Goal: Transaction & Acquisition: Purchase product/service

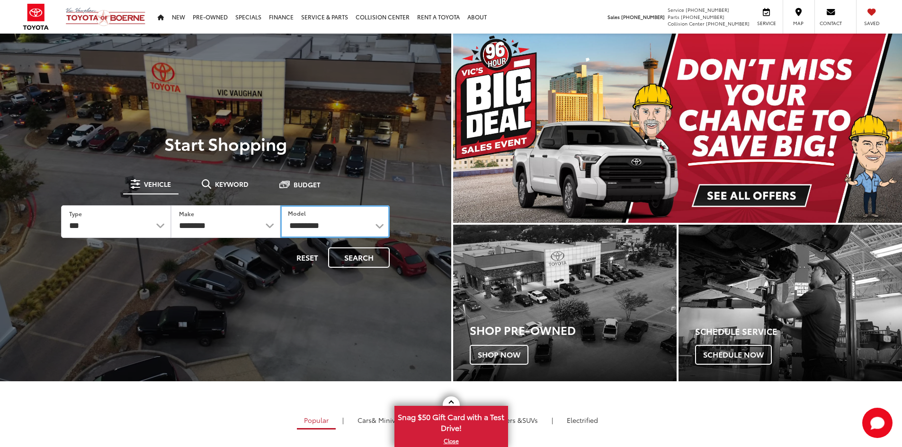
click at [310, 231] on select "**********" at bounding box center [334, 221] width 109 height 33
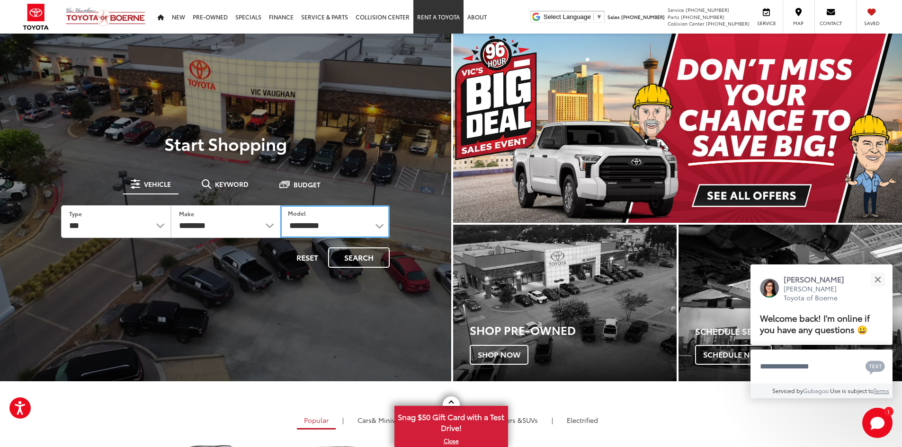
select select "******"
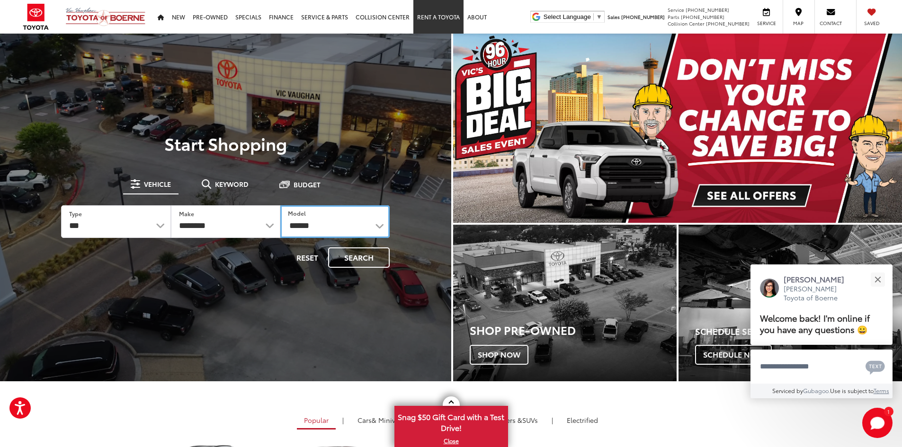
click at [280, 205] on select "**********" at bounding box center [334, 221] width 109 height 33
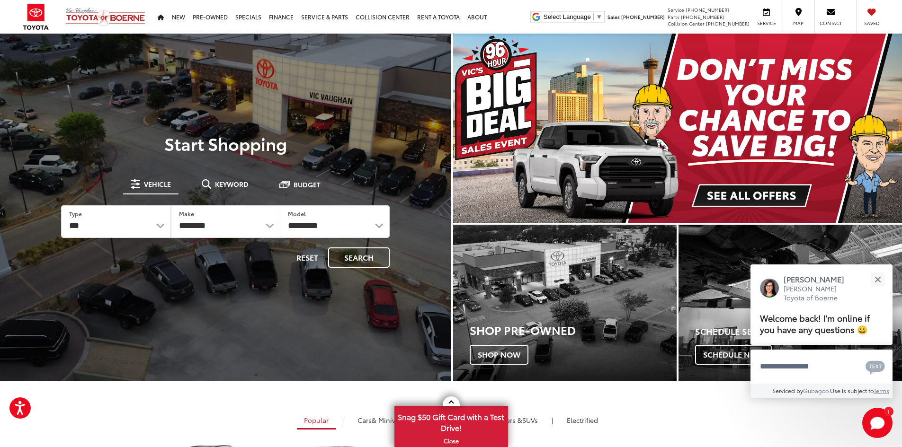
click at [613, 144] on img "carousel slide number 1 of 1" at bounding box center [677, 128] width 449 height 189
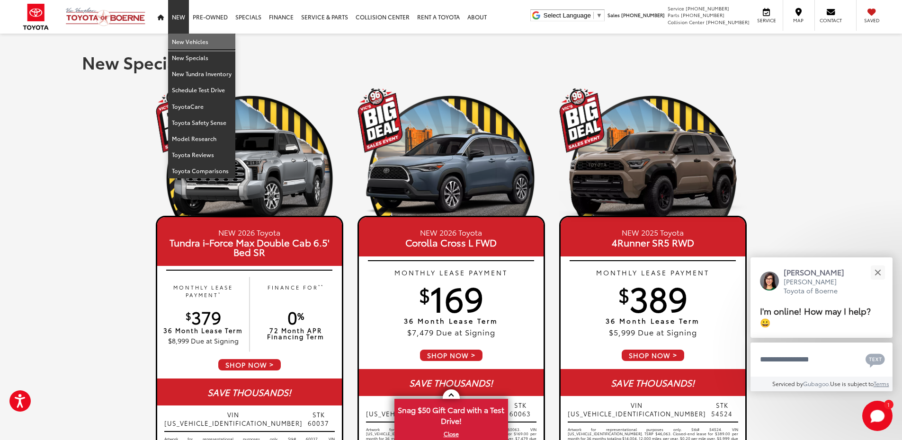
click at [185, 37] on link "New Vehicles" at bounding box center [201, 42] width 67 height 16
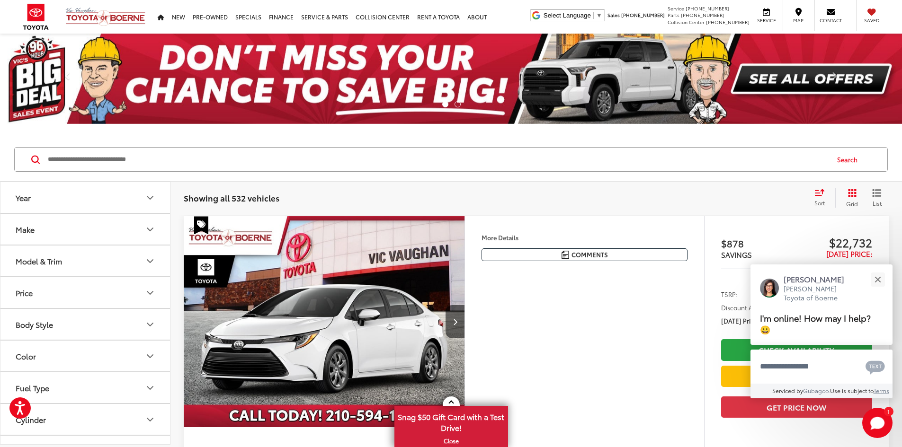
click at [89, 272] on button "Model & Trim" at bounding box center [85, 261] width 170 height 31
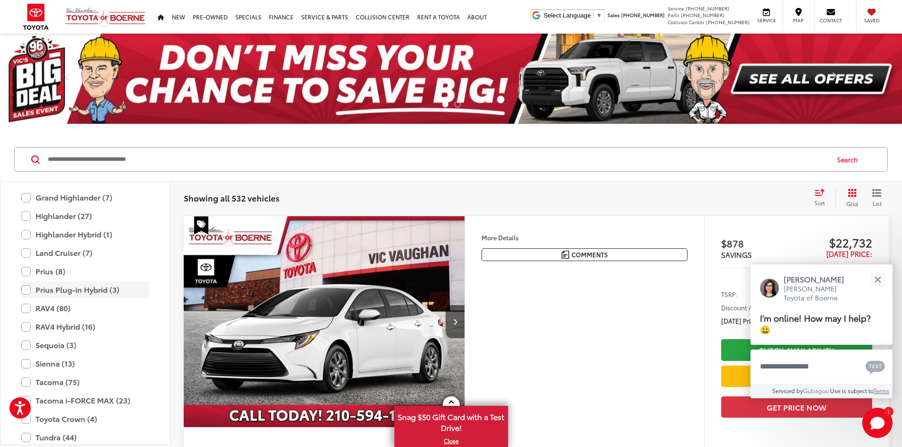
scroll to position [278, 0]
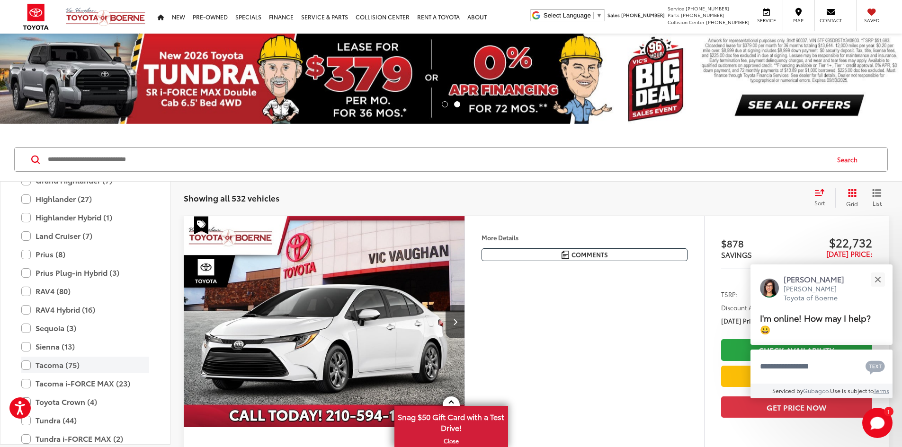
click at [26, 364] on label "Tacoma (75)" at bounding box center [85, 365] width 128 height 17
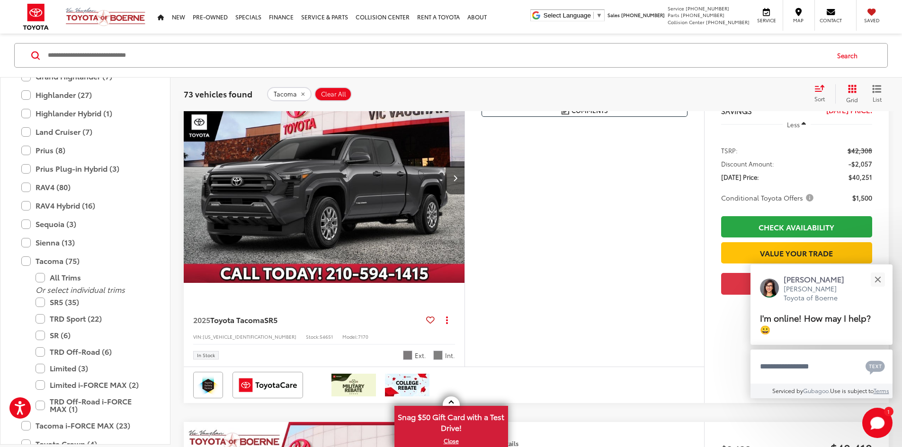
scroll to position [3029, 0]
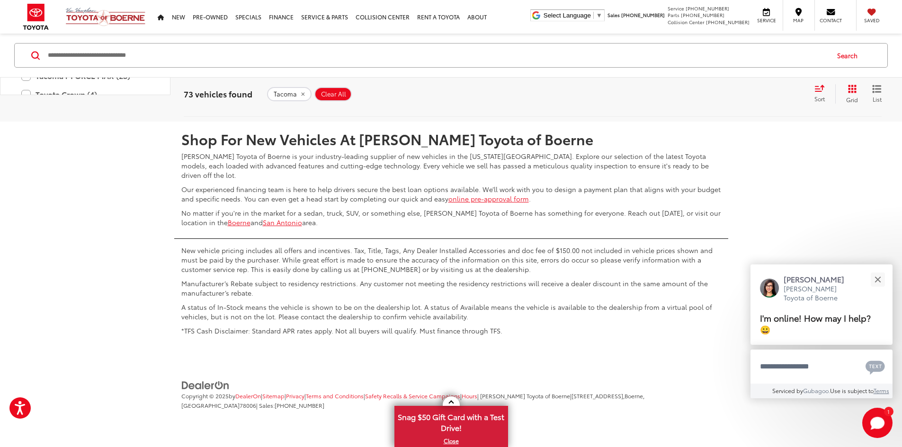
scroll to position [4969, 0]
click at [712, 102] on link "2" at bounding box center [719, 93] width 15 height 17
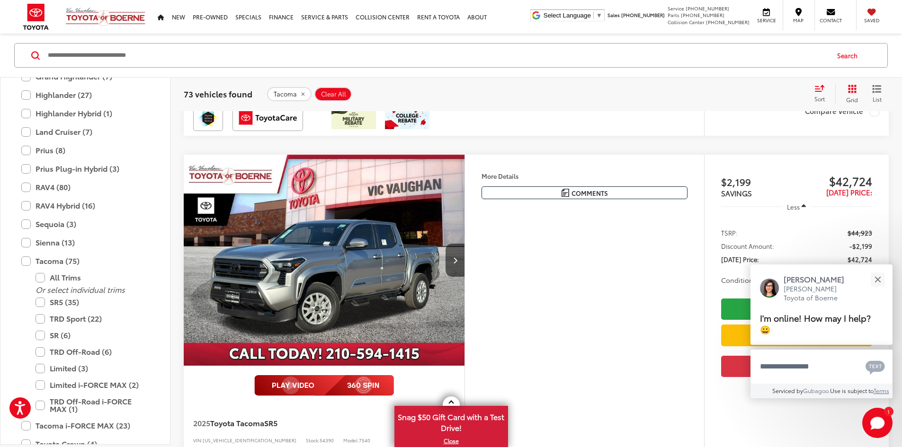
scroll to position [531, 0]
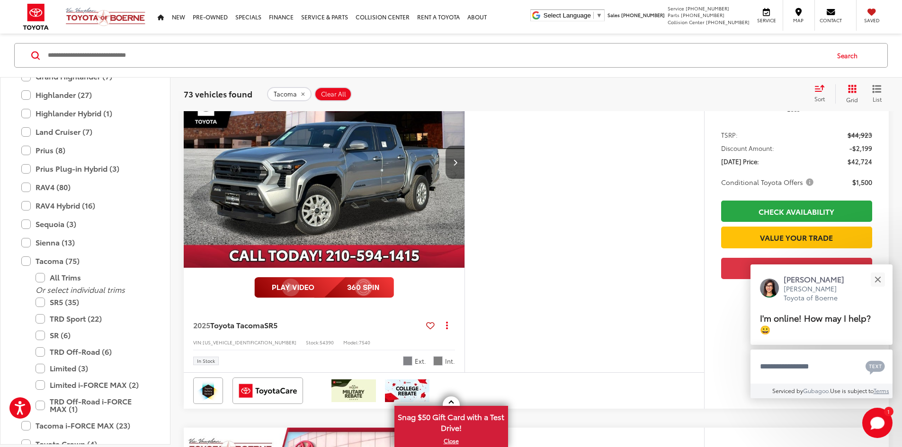
click at [464, 179] on button "Next image" at bounding box center [454, 162] width 19 height 33
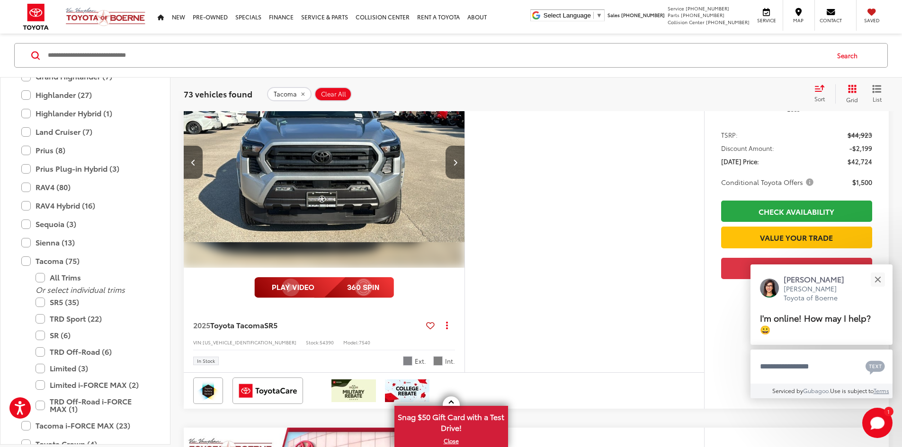
click at [464, 179] on button "Next image" at bounding box center [454, 162] width 19 height 33
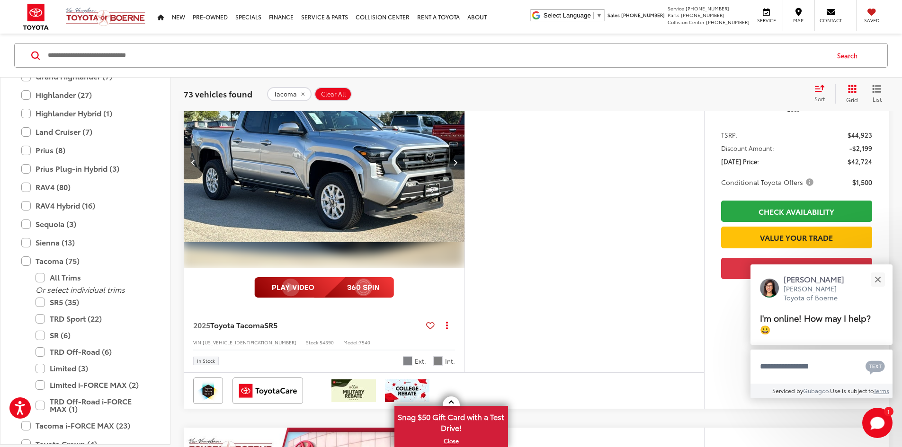
click at [464, 179] on button "Next image" at bounding box center [454, 162] width 19 height 33
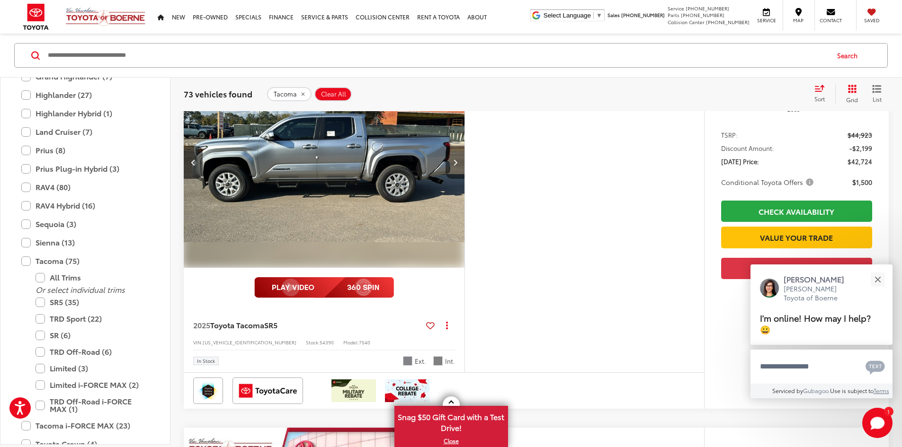
scroll to position [0, 1077]
click at [464, 179] on button "Next image" at bounding box center [454, 162] width 19 height 33
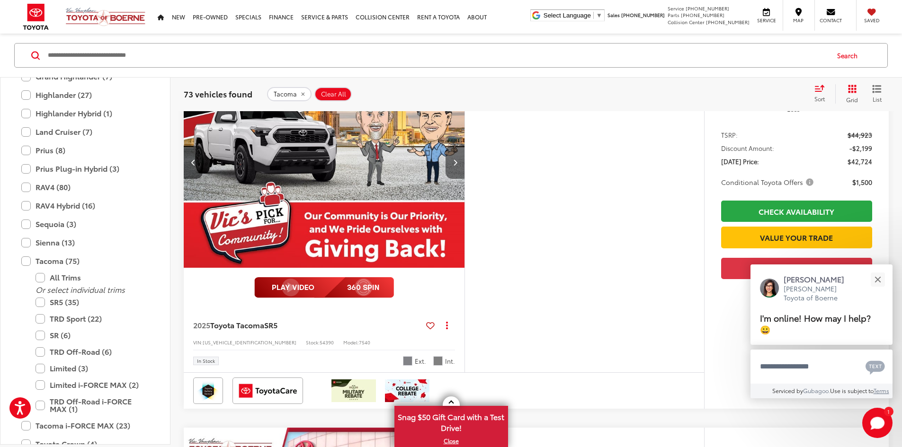
scroll to position [0, 1435]
click at [464, 179] on button "Next image" at bounding box center [454, 162] width 19 height 33
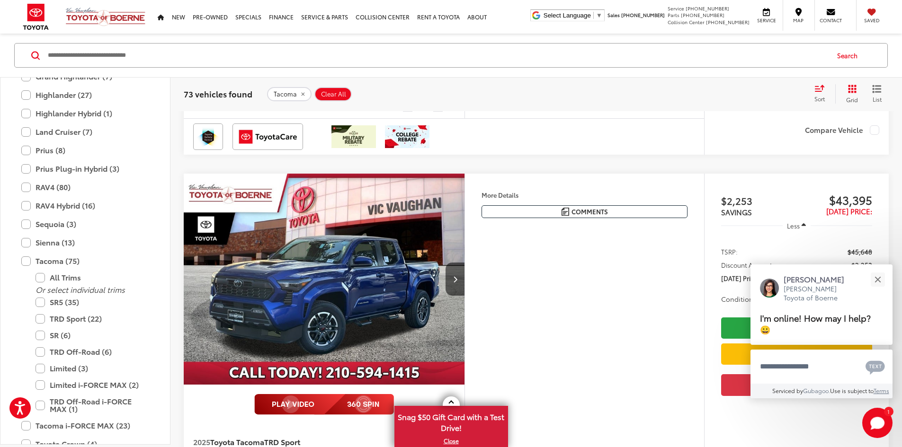
scroll to position [1808, 0]
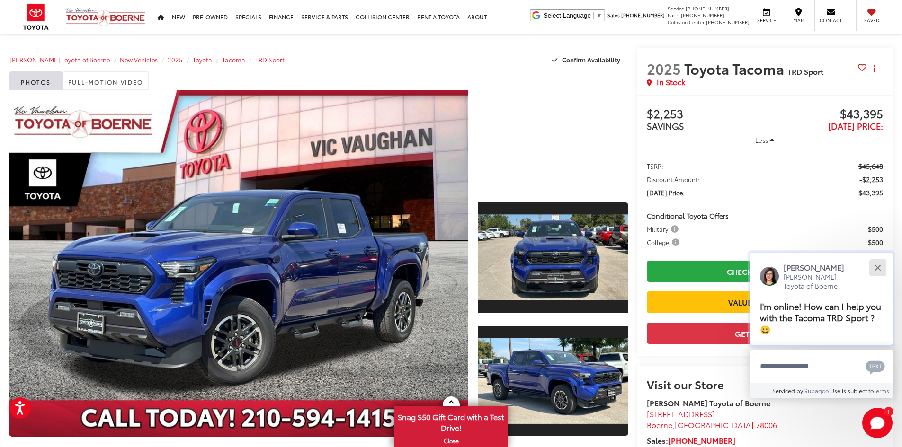
click at [879, 272] on button "Close" at bounding box center [877, 267] width 20 height 20
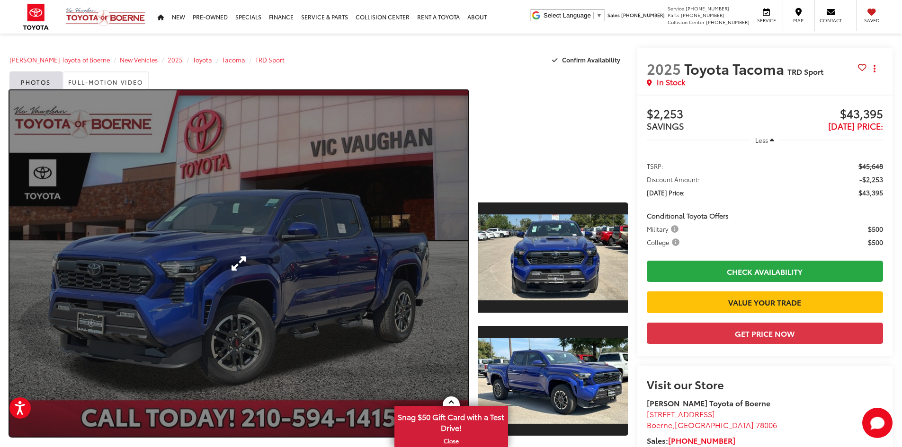
click at [424, 345] on link "Expand Photo 0" at bounding box center [238, 263] width 458 height 346
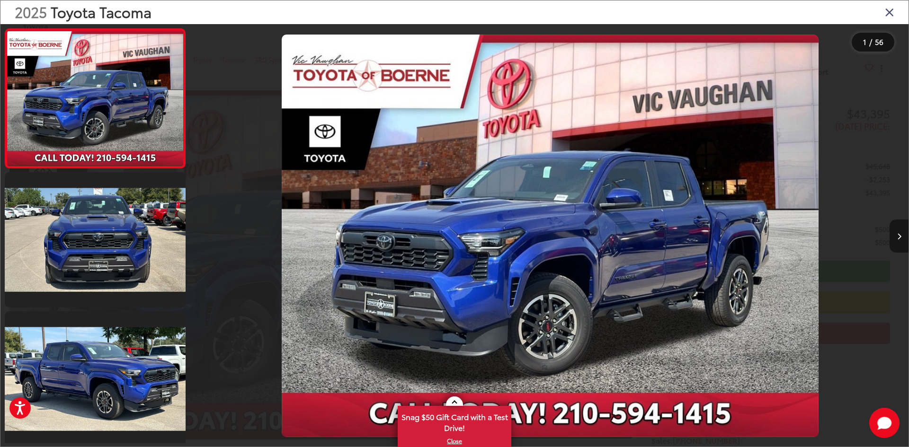
click at [894, 230] on button "Next image" at bounding box center [898, 236] width 19 height 33
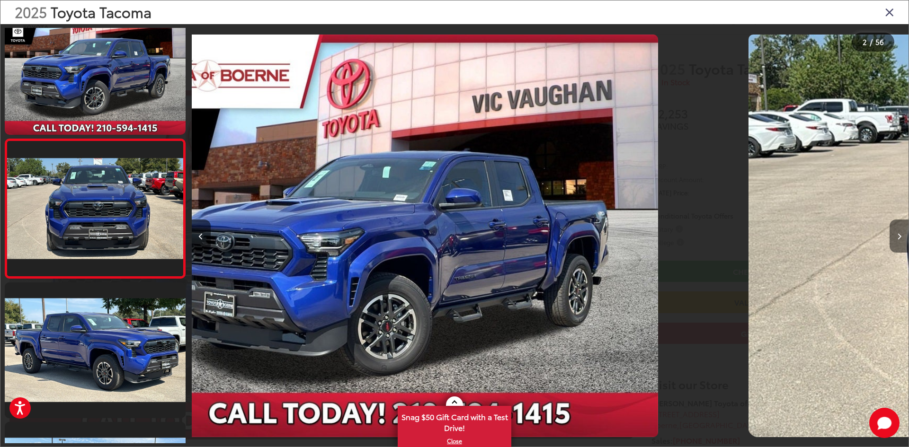
scroll to position [29, 0]
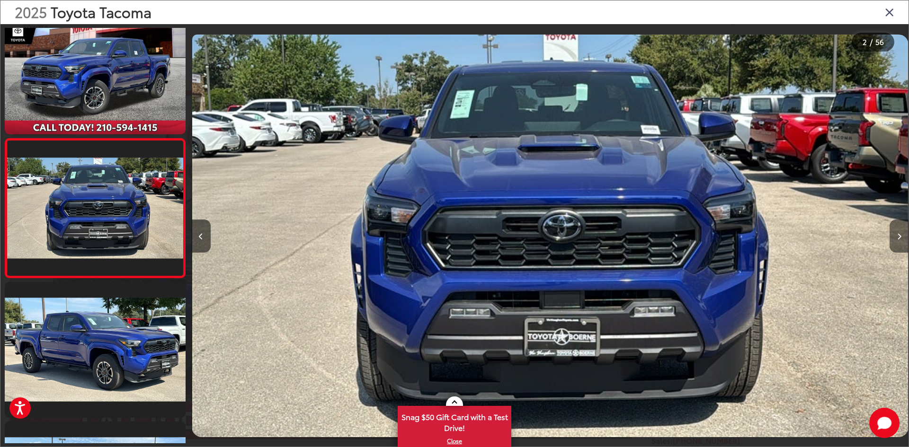
click at [894, 230] on button "Next image" at bounding box center [898, 236] width 19 height 33
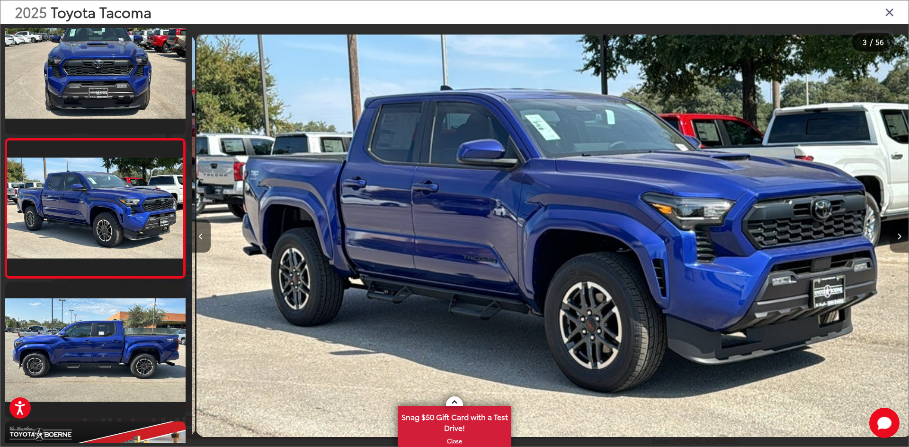
scroll to position [0, 1434]
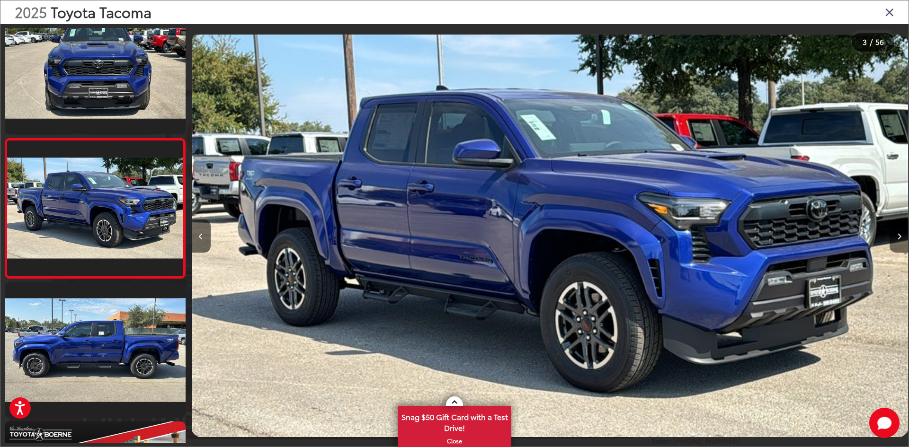
click at [894, 230] on button "Next image" at bounding box center [898, 236] width 19 height 33
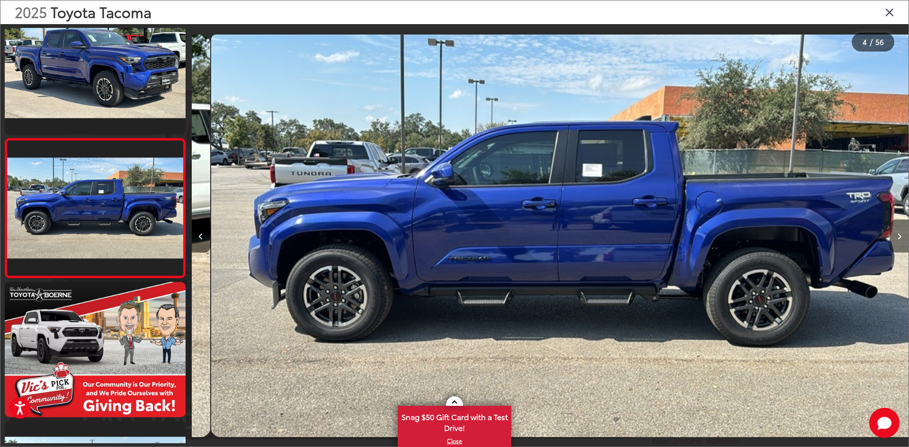
scroll to position [0, 2150]
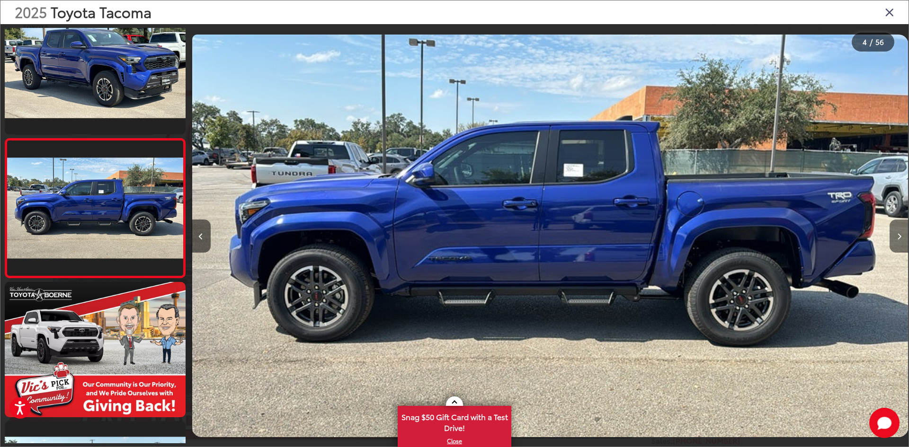
click at [894, 230] on button "Next image" at bounding box center [898, 236] width 19 height 33
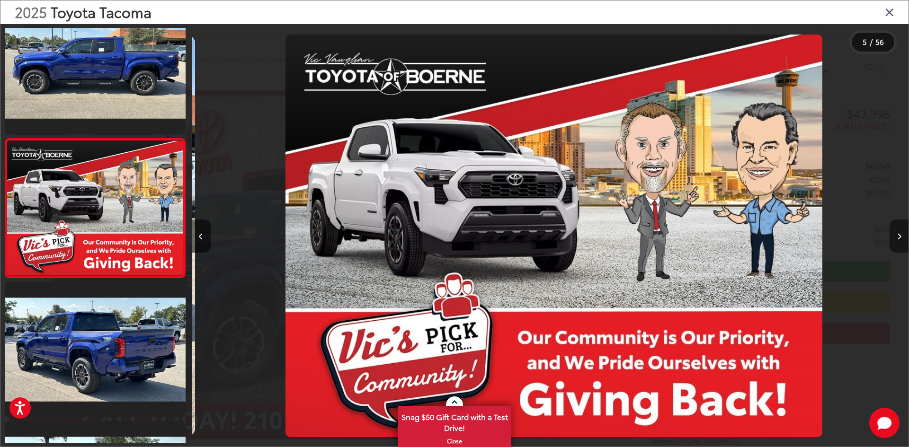
scroll to position [0, 2867]
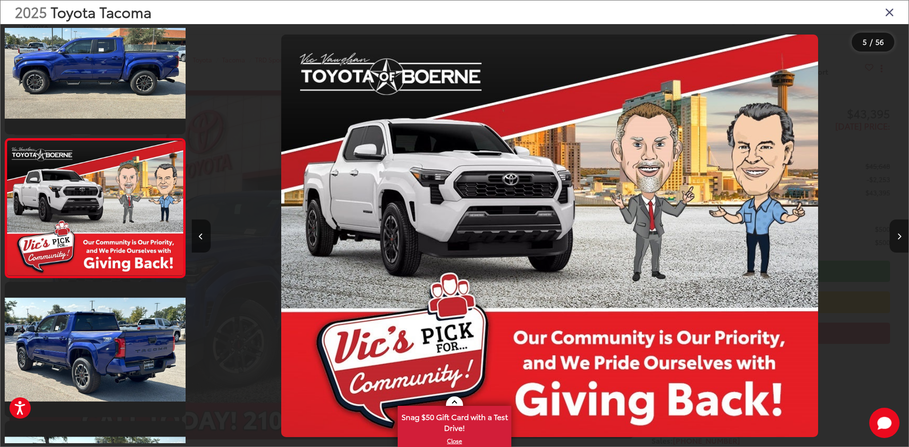
click at [894, 230] on button "Next image" at bounding box center [898, 236] width 19 height 33
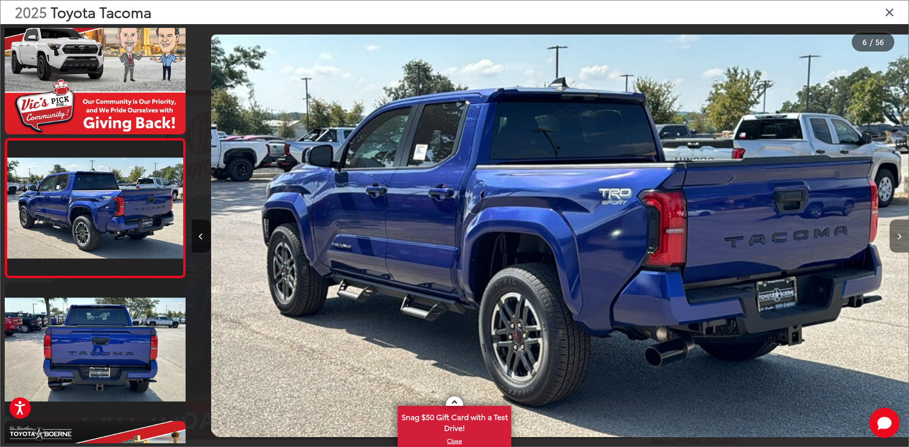
scroll to position [0, 3584]
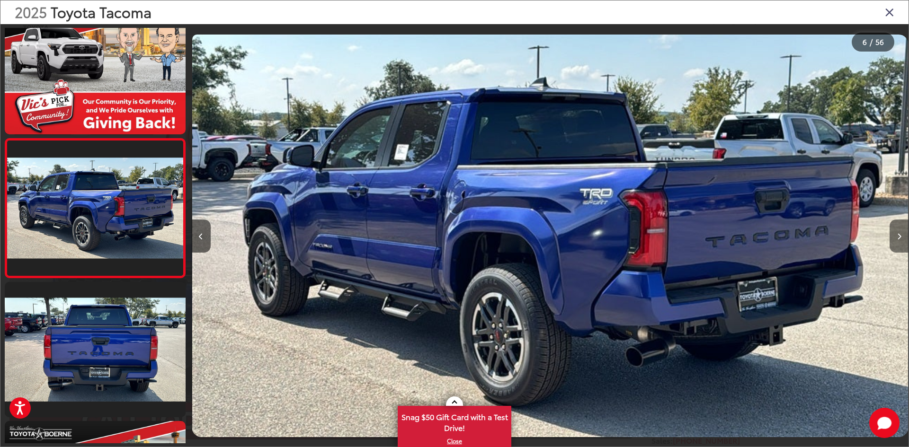
click at [894, 230] on button "Next image" at bounding box center [898, 236] width 19 height 33
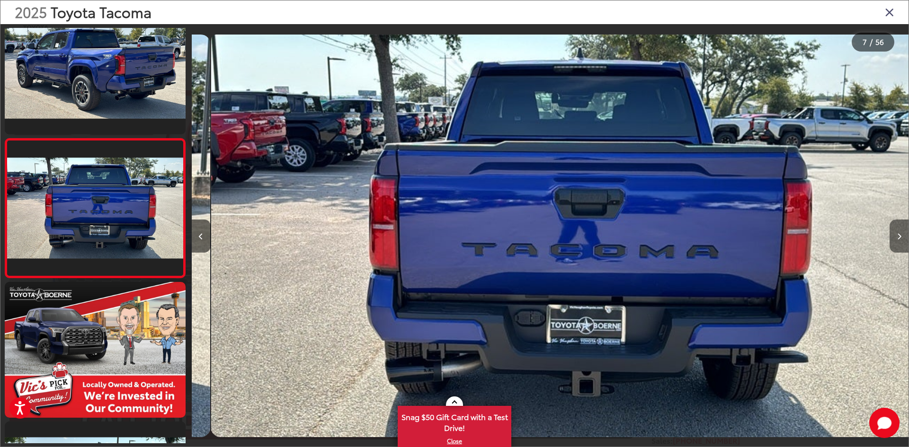
scroll to position [0, 4300]
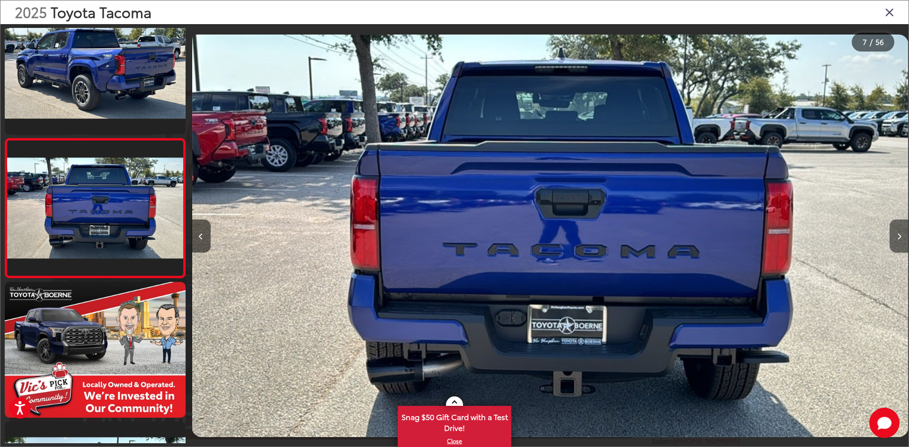
click at [894, 230] on button "Next image" at bounding box center [898, 236] width 19 height 33
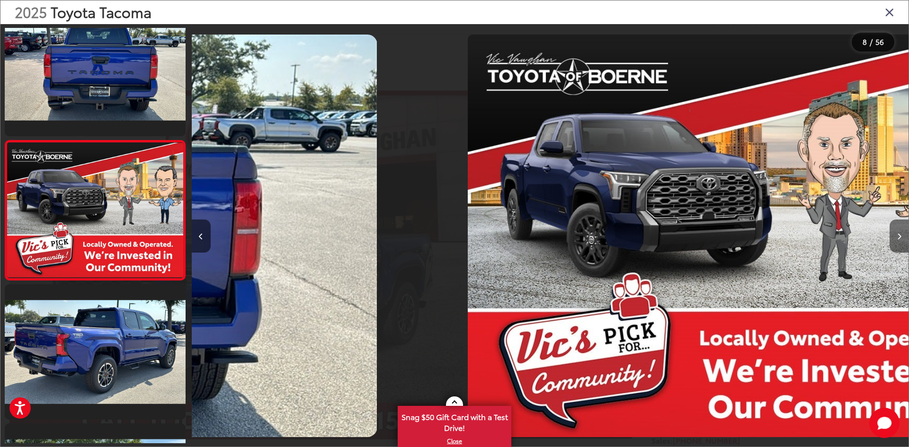
scroll to position [865, 0]
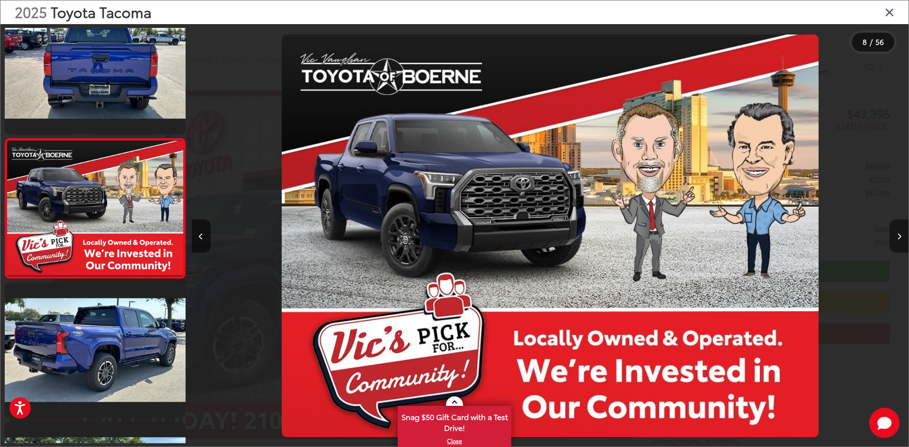
click at [894, 230] on button "Next image" at bounding box center [898, 236] width 19 height 33
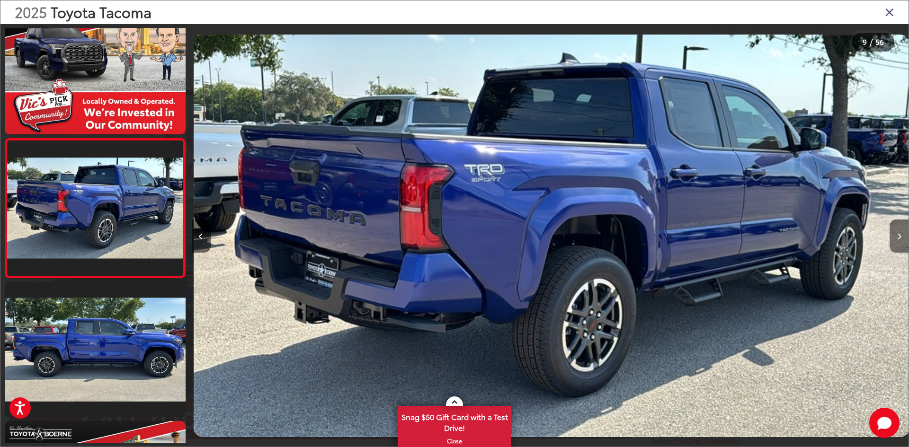
scroll to position [0, 5734]
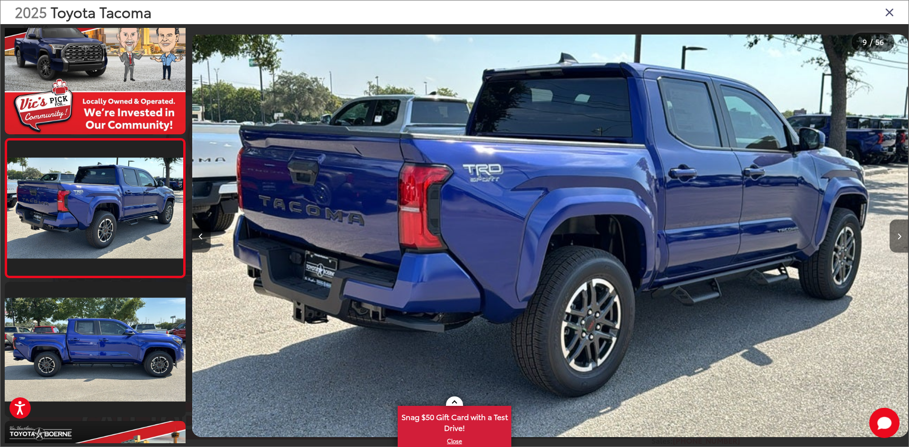
click at [894, 230] on button "Next image" at bounding box center [898, 236] width 19 height 33
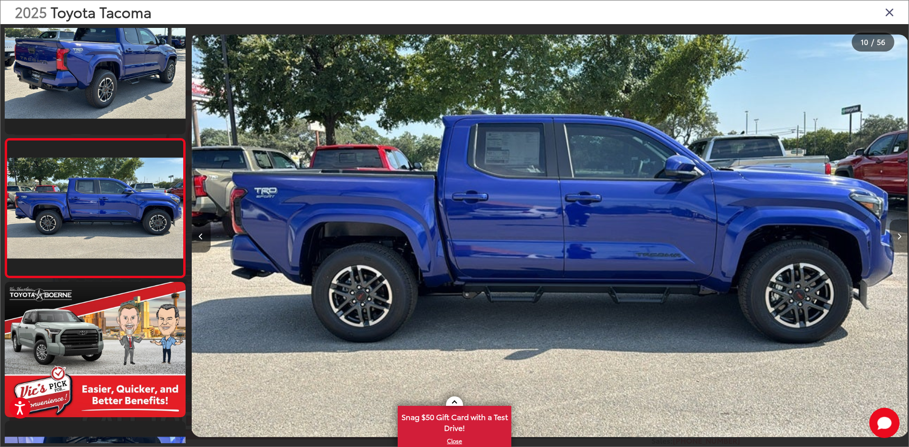
click at [894, 230] on button "Next image" at bounding box center [898, 236] width 19 height 33
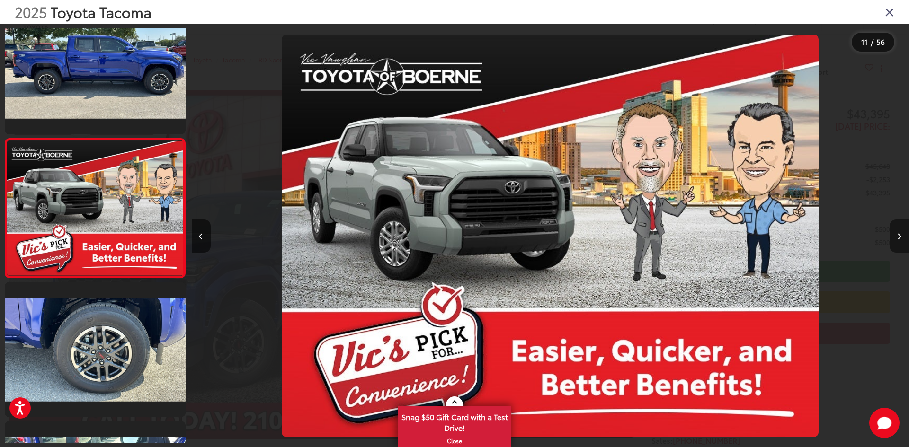
click at [894, 230] on button "Next image" at bounding box center [898, 236] width 19 height 33
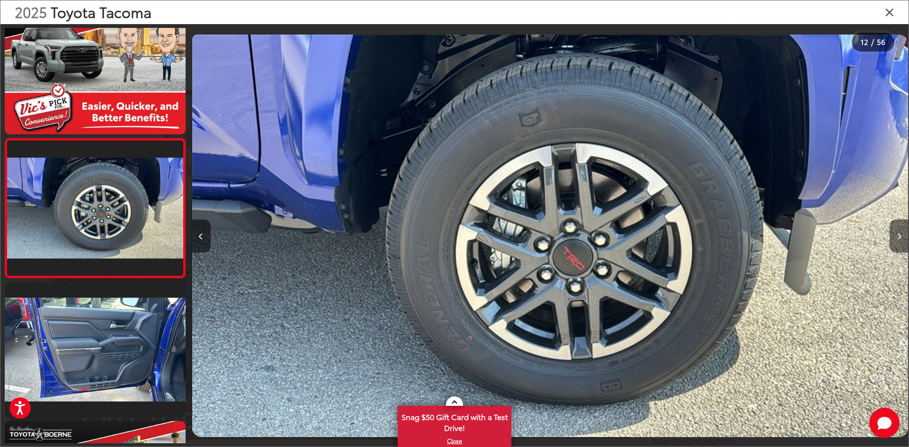
click at [894, 230] on button "Next image" at bounding box center [898, 236] width 19 height 33
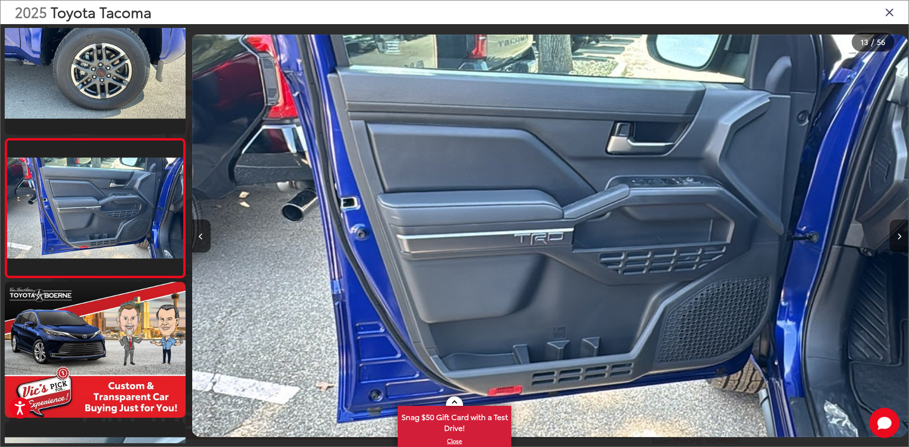
click at [894, 230] on button "Next image" at bounding box center [898, 236] width 19 height 33
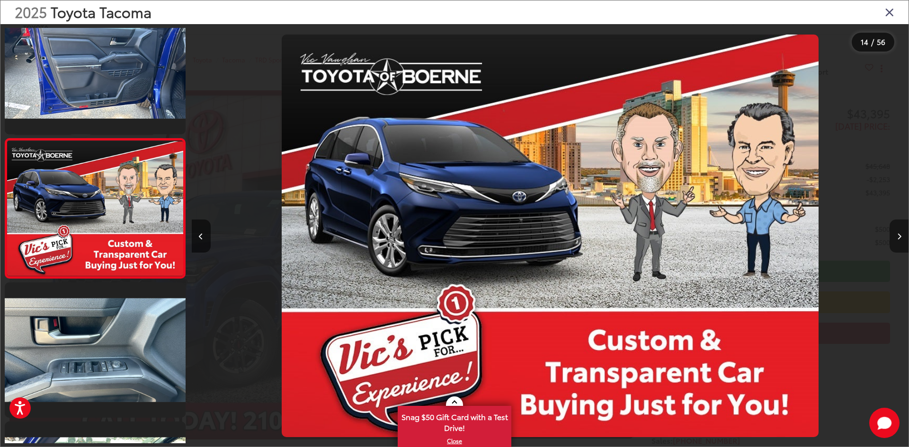
click at [894, 230] on button "Next image" at bounding box center [898, 236] width 19 height 33
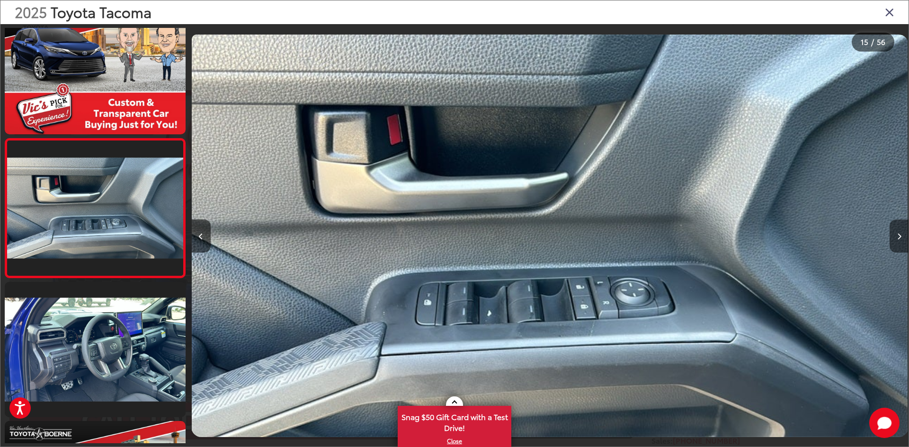
click at [894, 230] on button "Next image" at bounding box center [898, 236] width 19 height 33
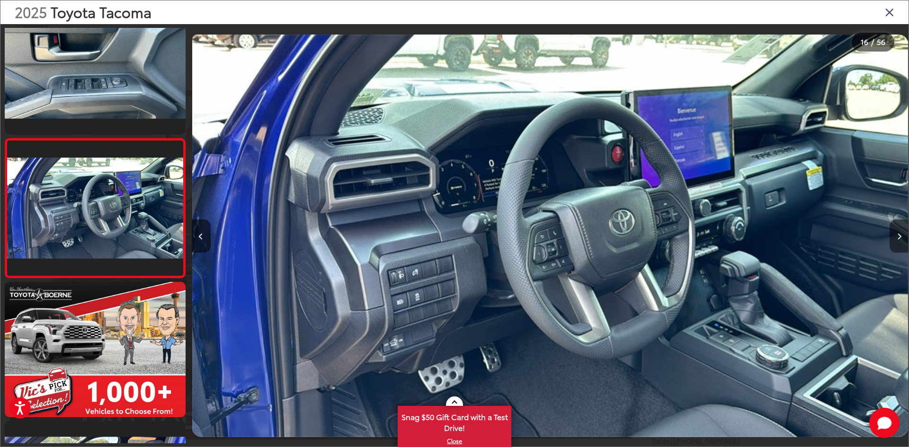
click at [894, 230] on button "Next image" at bounding box center [898, 236] width 19 height 33
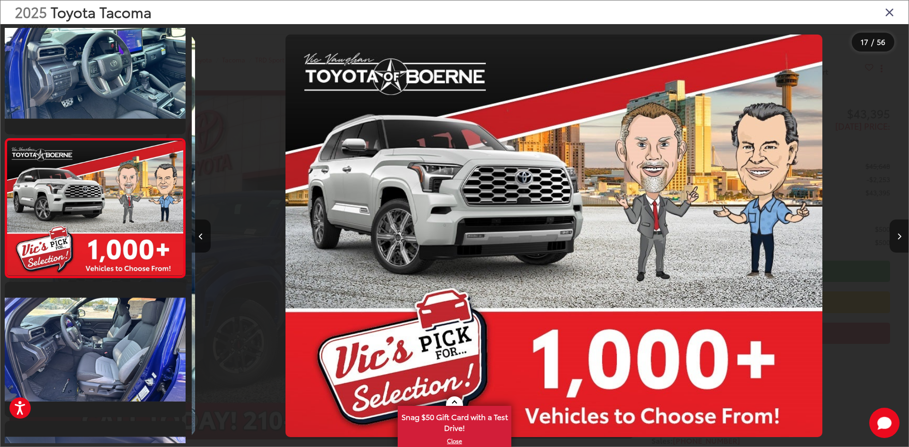
click at [894, 230] on button "Next image" at bounding box center [898, 236] width 19 height 33
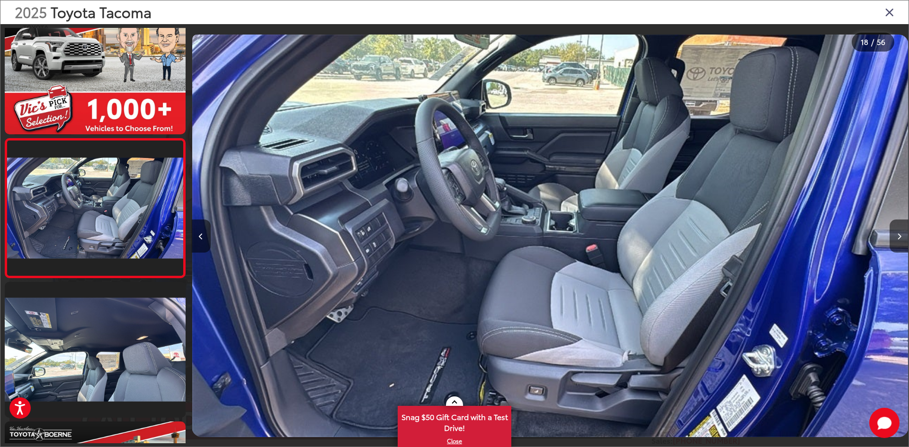
click at [887, 10] on icon "Close gallery" at bounding box center [889, 12] width 9 height 12
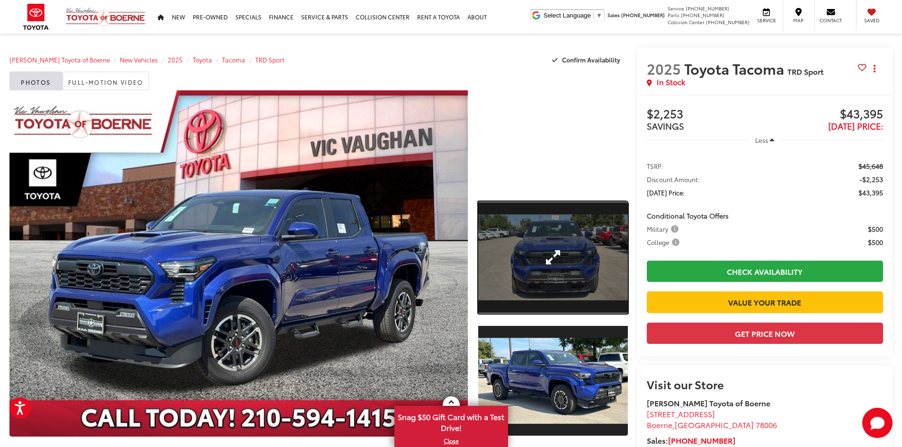
click at [529, 243] on link "Expand Photo 1" at bounding box center [553, 258] width 150 height 112
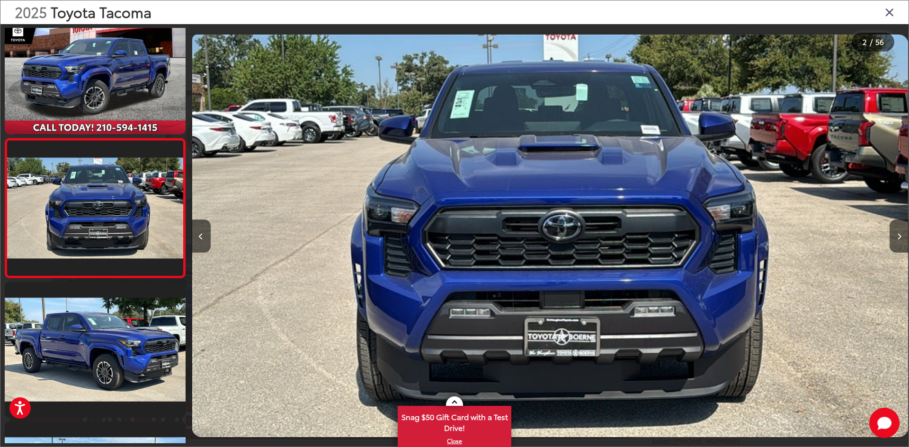
click at [888, 11] on icon "Close gallery" at bounding box center [889, 12] width 9 height 12
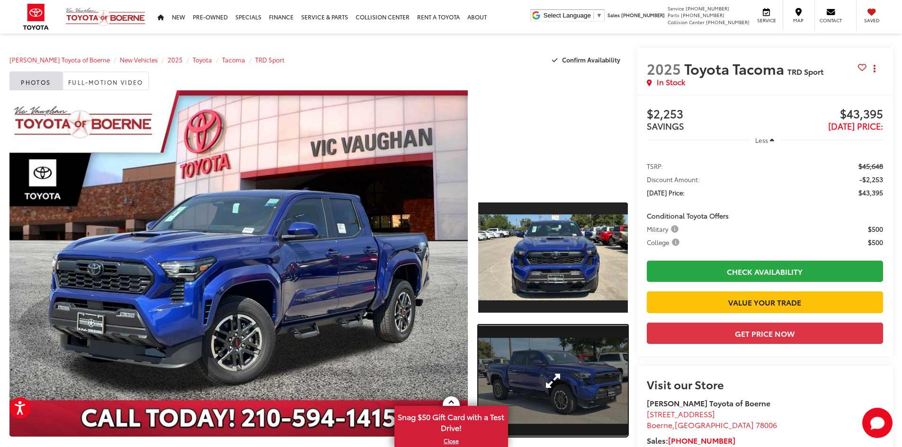
click at [592, 391] on link "Expand Photo 2" at bounding box center [553, 381] width 150 height 112
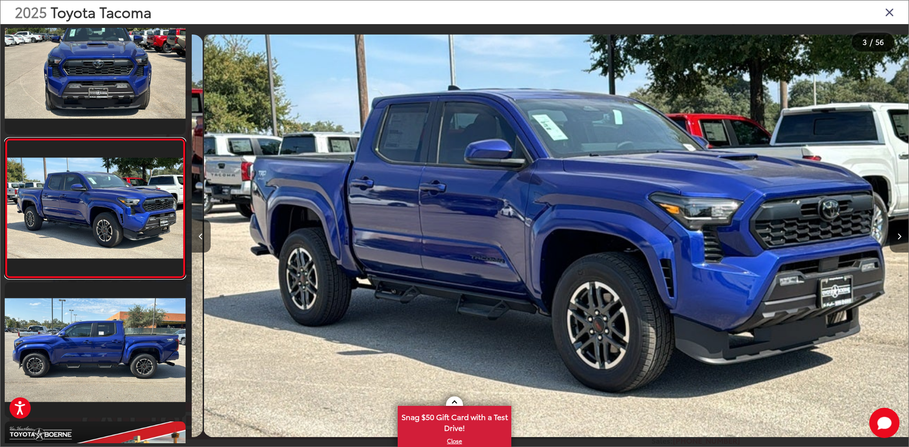
scroll to position [0, 1434]
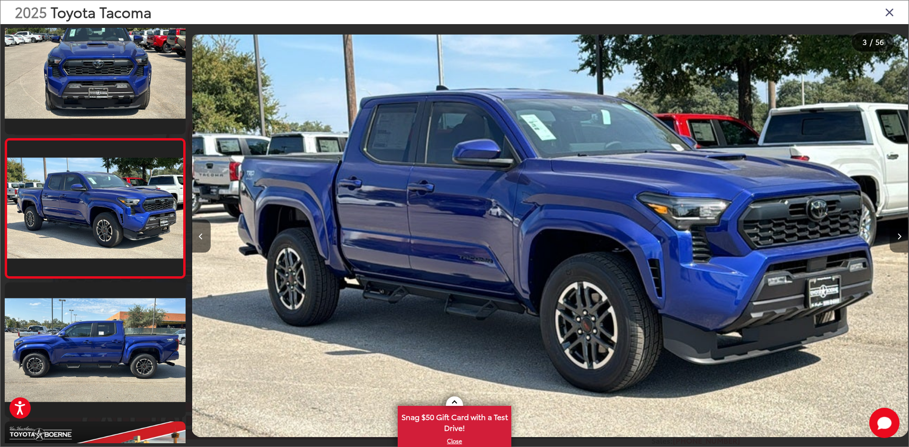
click at [901, 242] on button "Next image" at bounding box center [898, 236] width 19 height 33
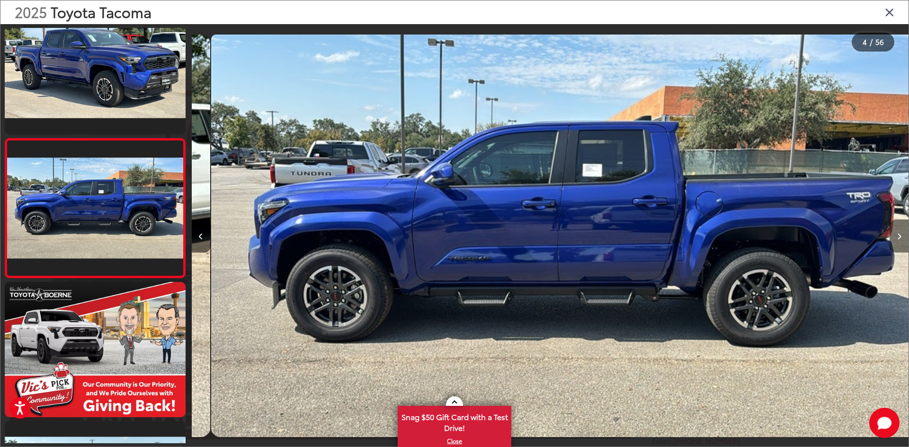
scroll to position [0, 2150]
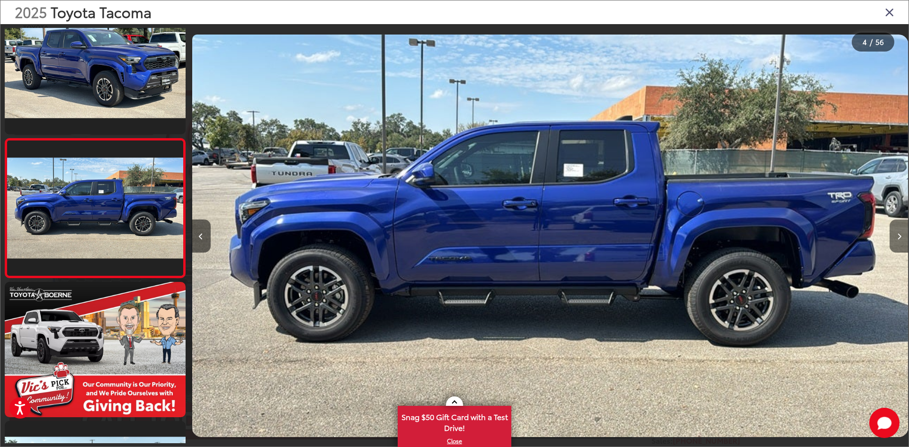
click at [901, 242] on button "Next image" at bounding box center [898, 236] width 19 height 33
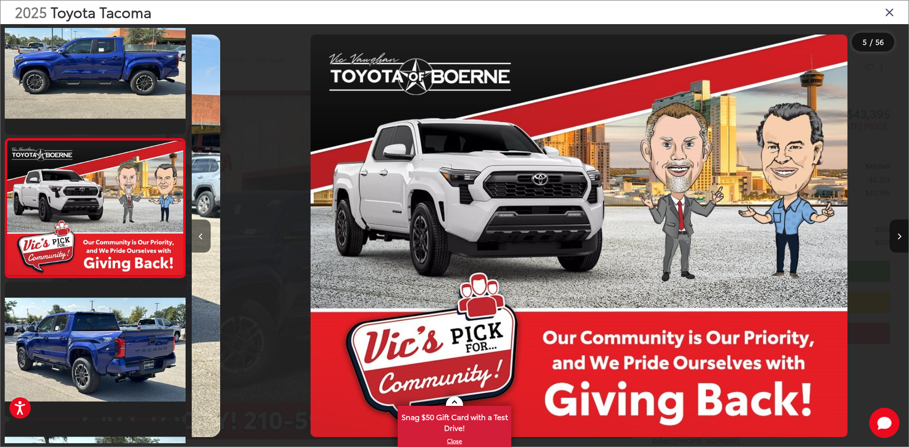
scroll to position [0, 2867]
